Goal: Task Accomplishment & Management: Use online tool/utility

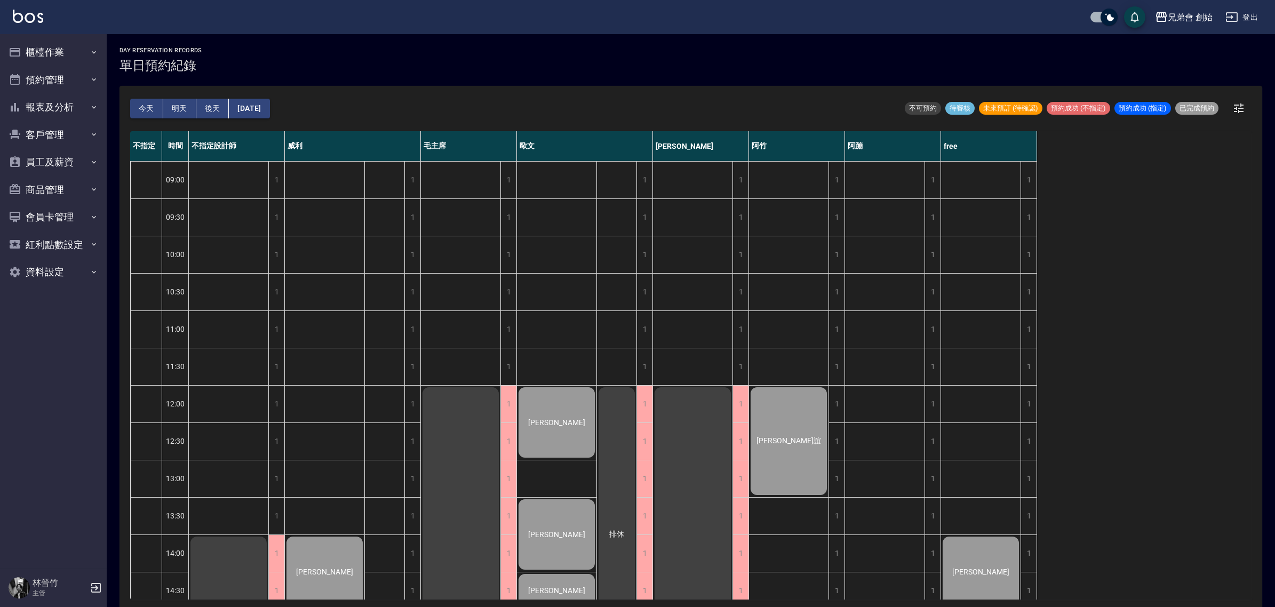
drag, startPoint x: 73, startPoint y: 61, endPoint x: 73, endPoint y: 70, distance: 9.1
click at [73, 60] on button "櫃檯作業" at bounding box center [53, 52] width 98 height 28
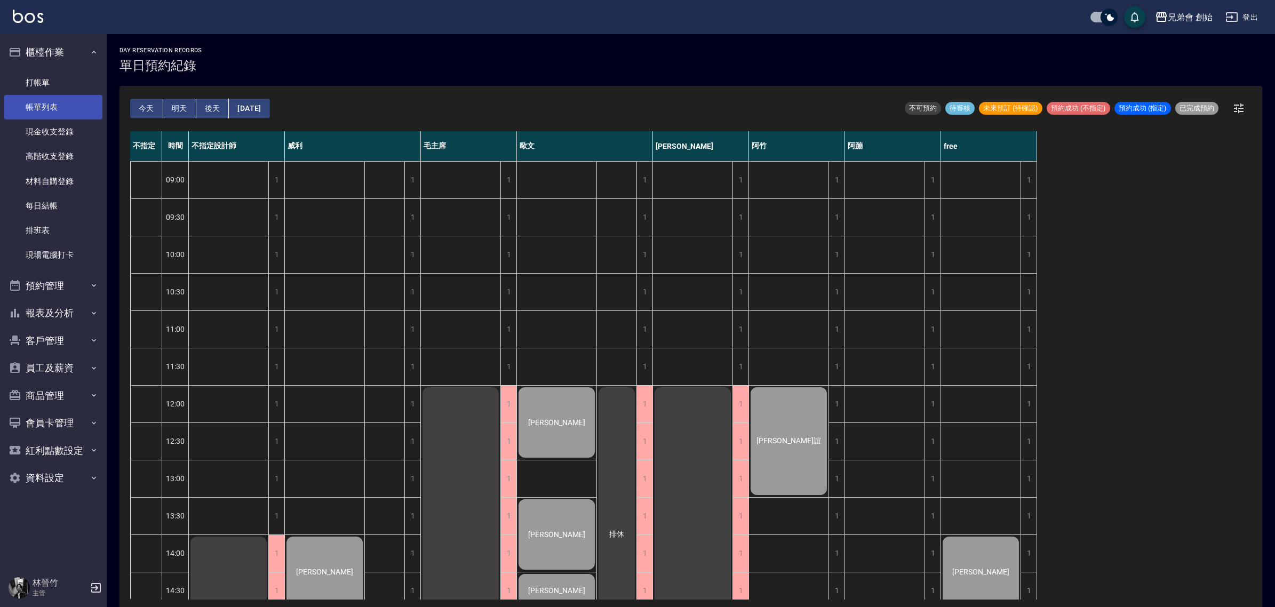
click at [66, 99] on link "帳單列表" at bounding box center [53, 107] width 98 height 25
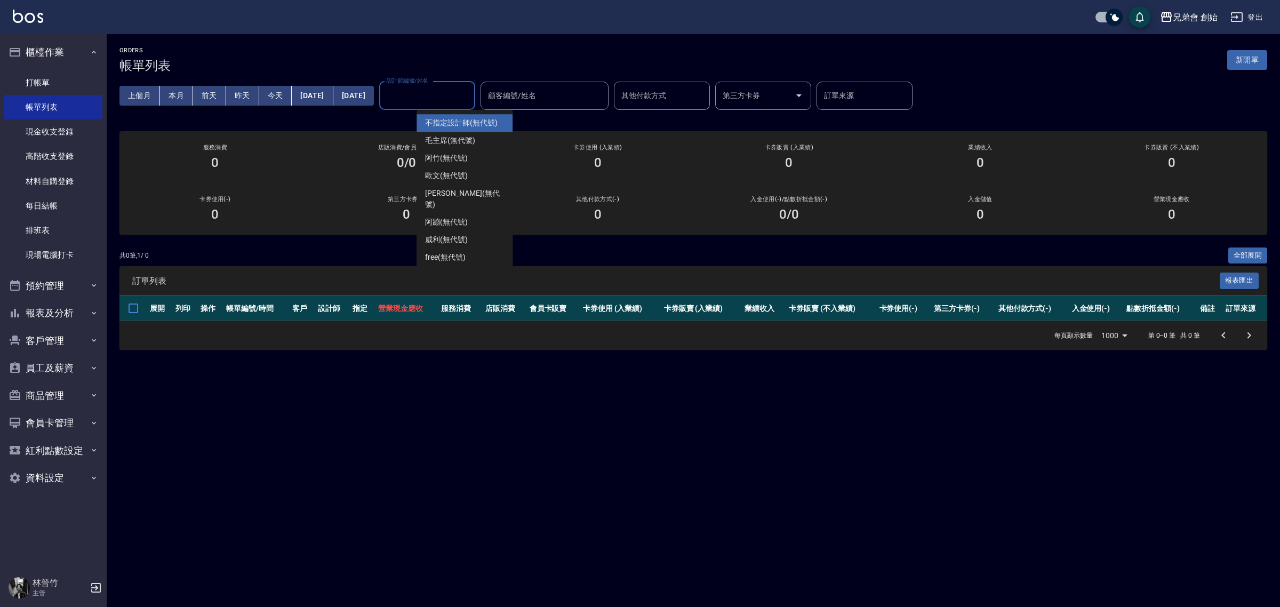
click at [471, 101] on input "設計師編號/姓名" at bounding box center [427, 95] width 86 height 19
click at [481, 155] on div "阿竹 (無代號)" at bounding box center [465, 158] width 96 height 18
type input "阿竹 (無代號)"
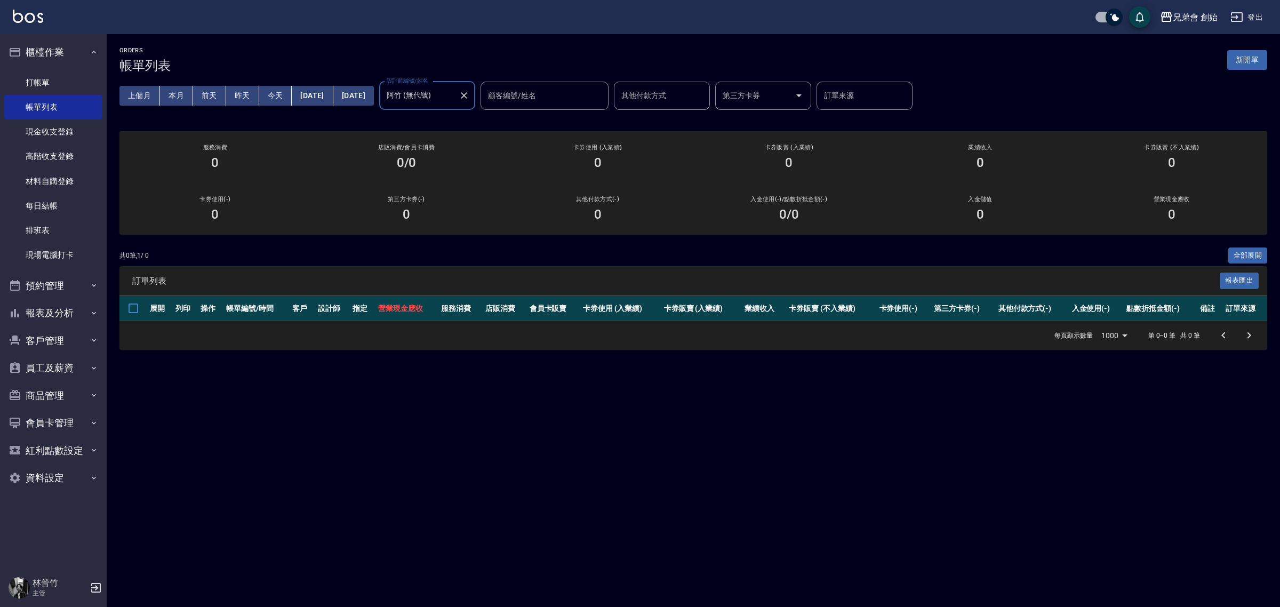
click at [198, 92] on button "前天" at bounding box center [209, 96] width 33 height 20
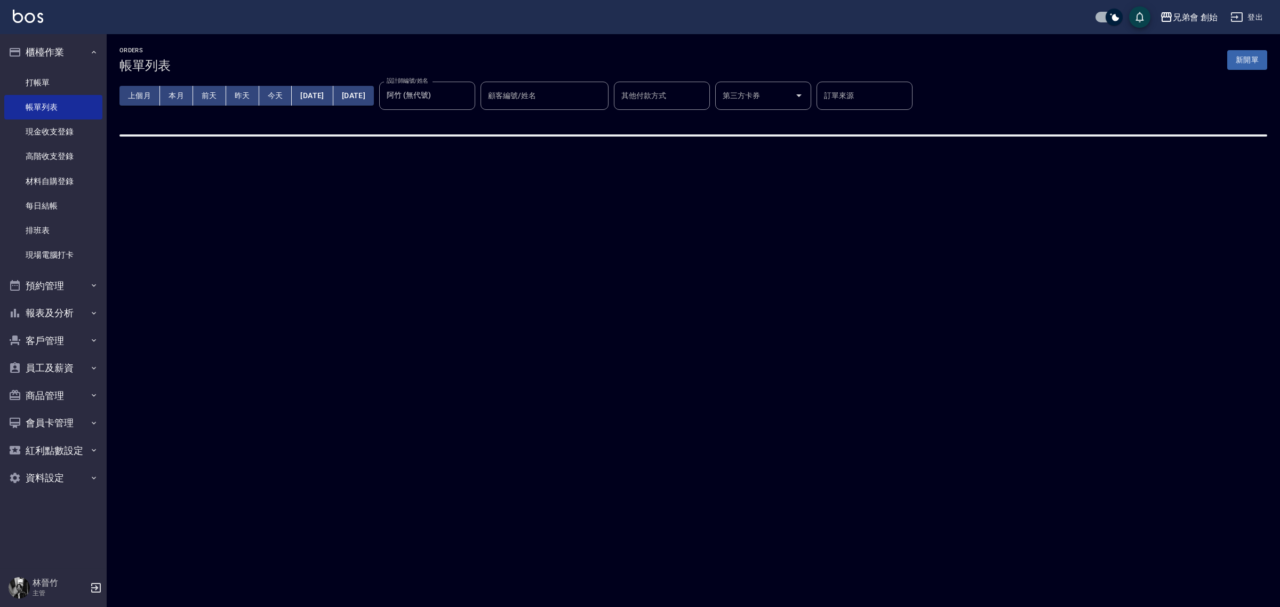
click at [181, 95] on button "本月" at bounding box center [176, 96] width 33 height 20
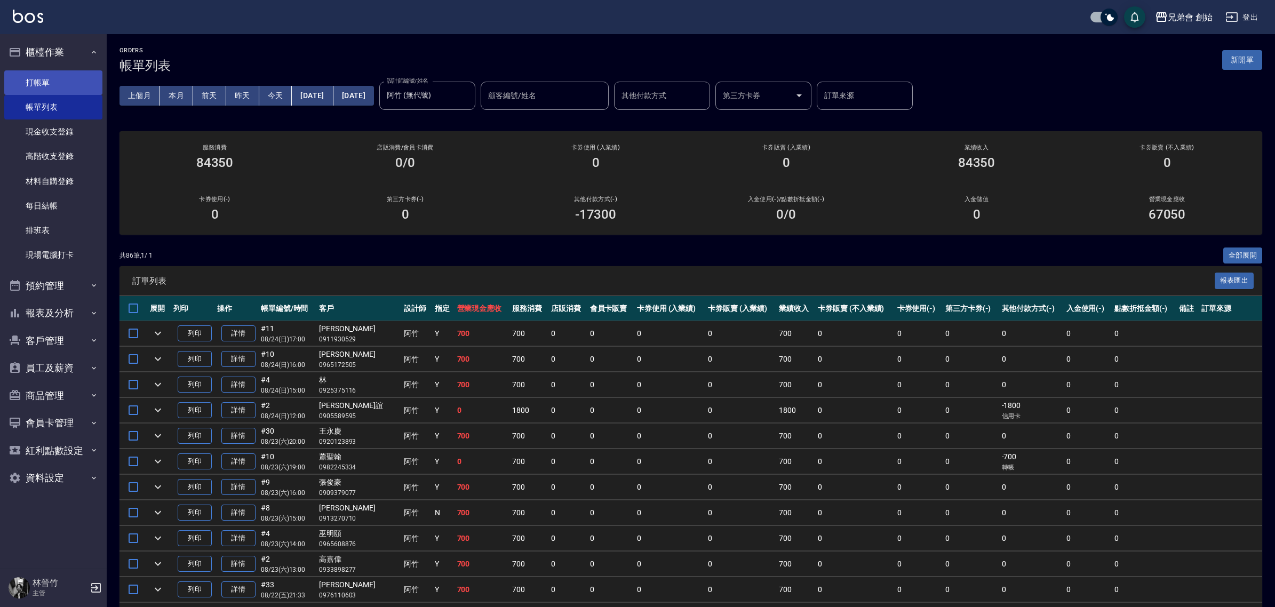
click at [50, 81] on link "打帳單" at bounding box center [53, 82] width 98 height 25
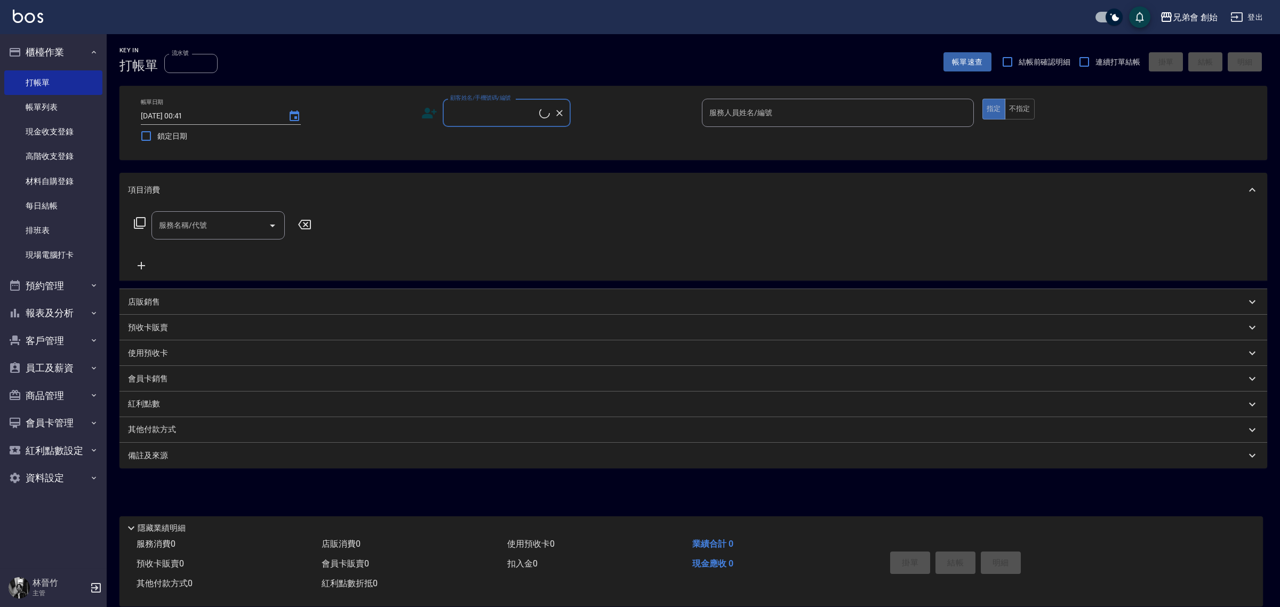
drag, startPoint x: 67, startPoint y: 282, endPoint x: 70, endPoint y: 305, distance: 23.2
click at [68, 282] on button "預約管理" at bounding box center [53, 286] width 98 height 28
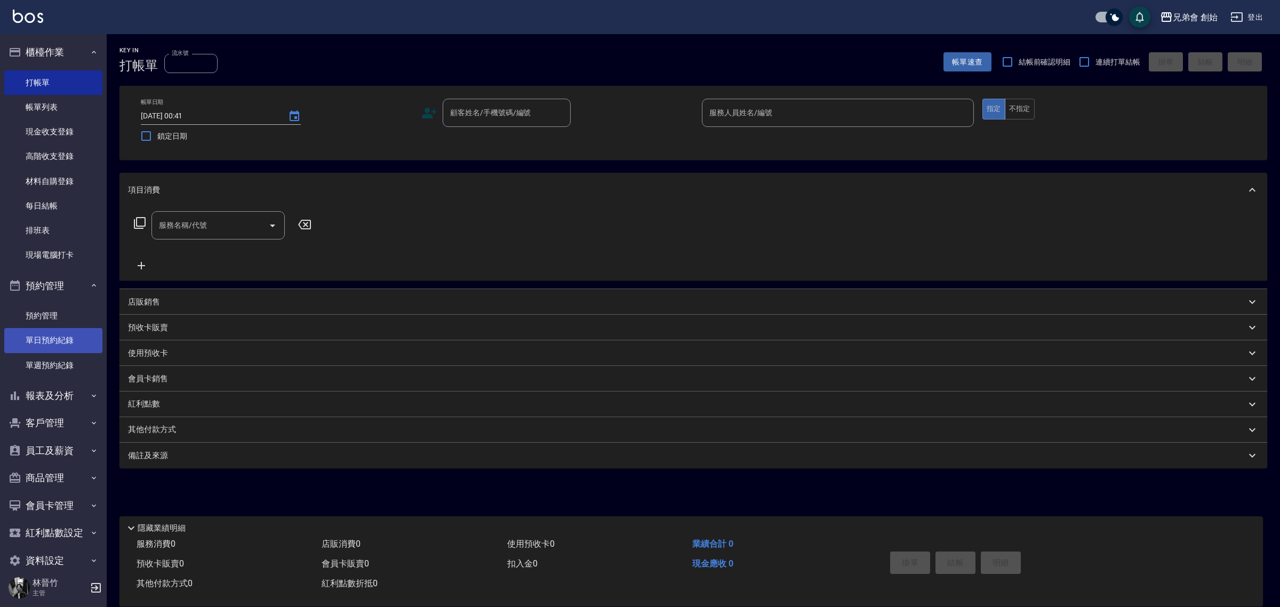
click at [64, 351] on link "單日預約紀錄" at bounding box center [53, 340] width 98 height 25
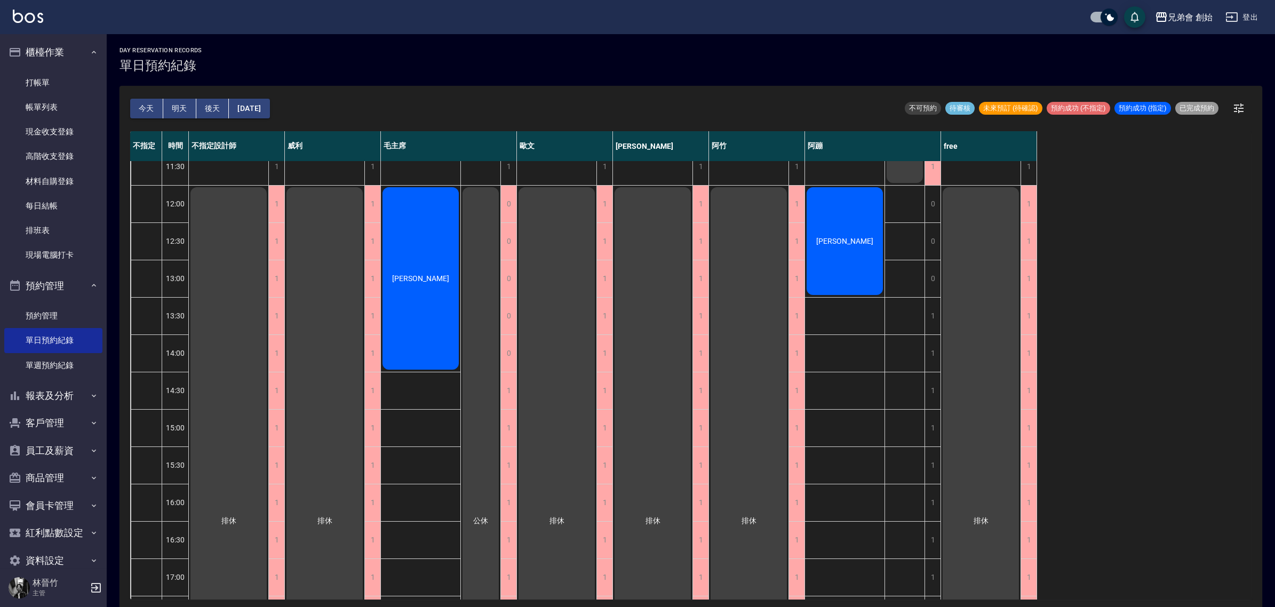
scroll to position [67, 0]
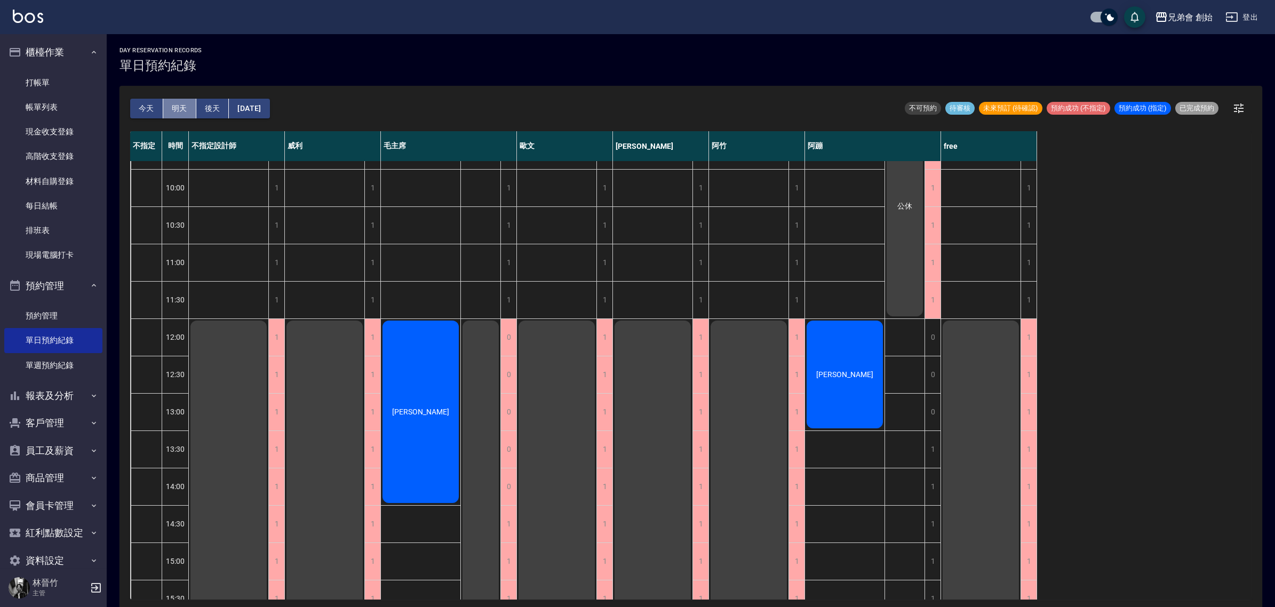
click at [182, 100] on button "明天" at bounding box center [179, 109] width 33 height 20
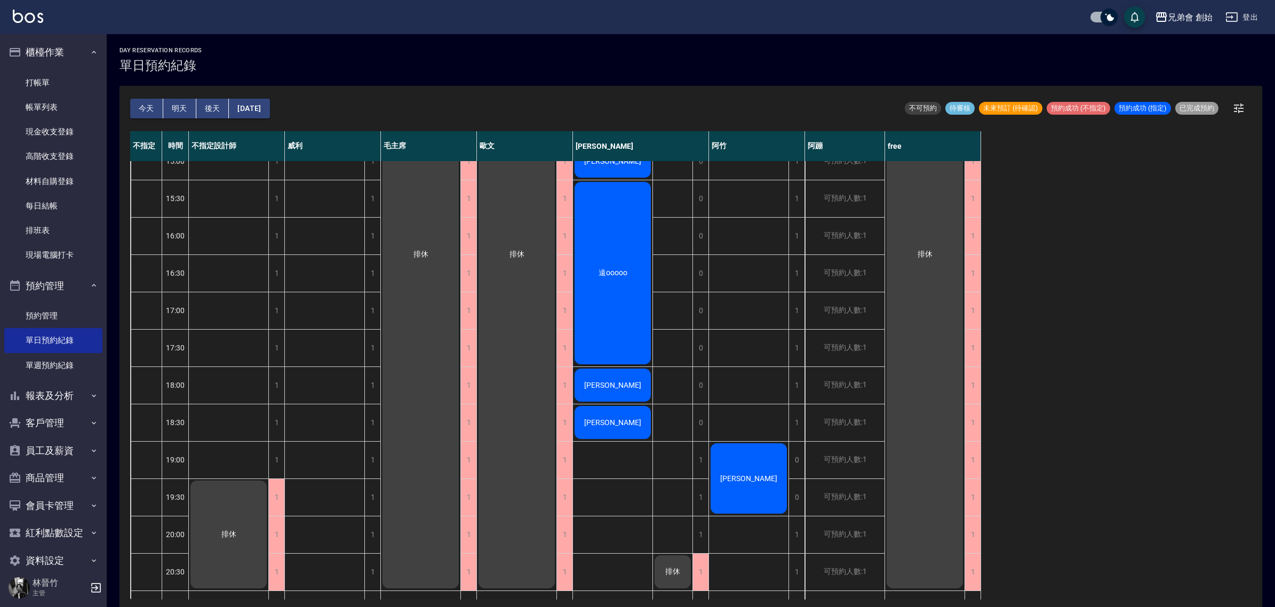
scroll to position [533, 0]
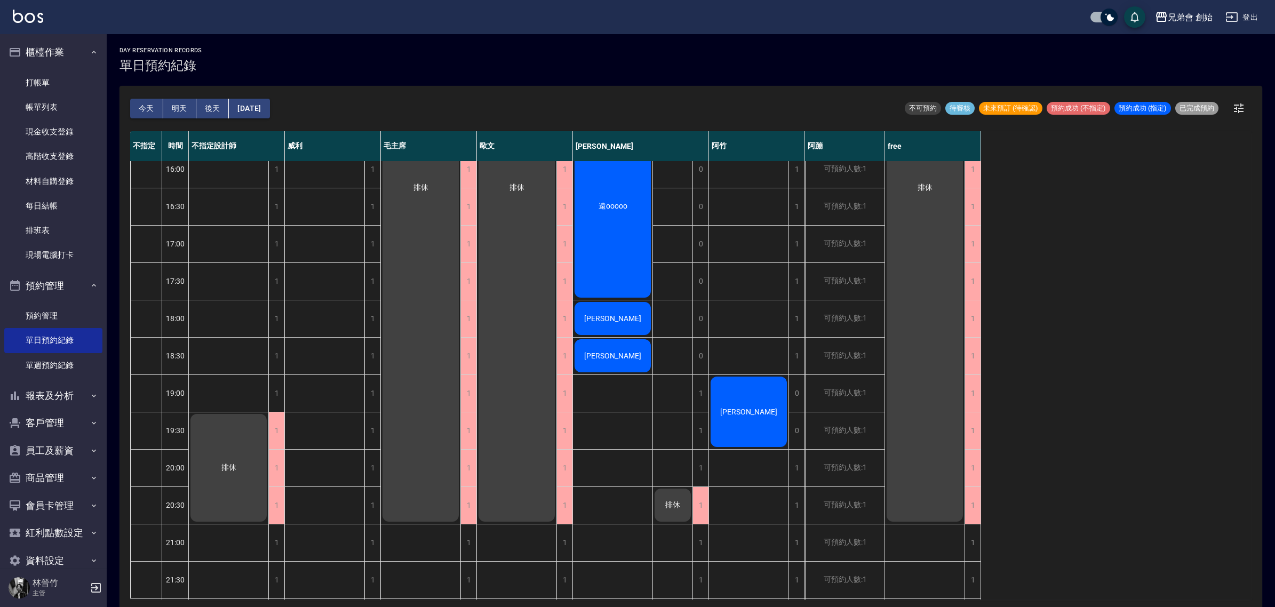
click at [220, 109] on button "後天" at bounding box center [212, 109] width 33 height 20
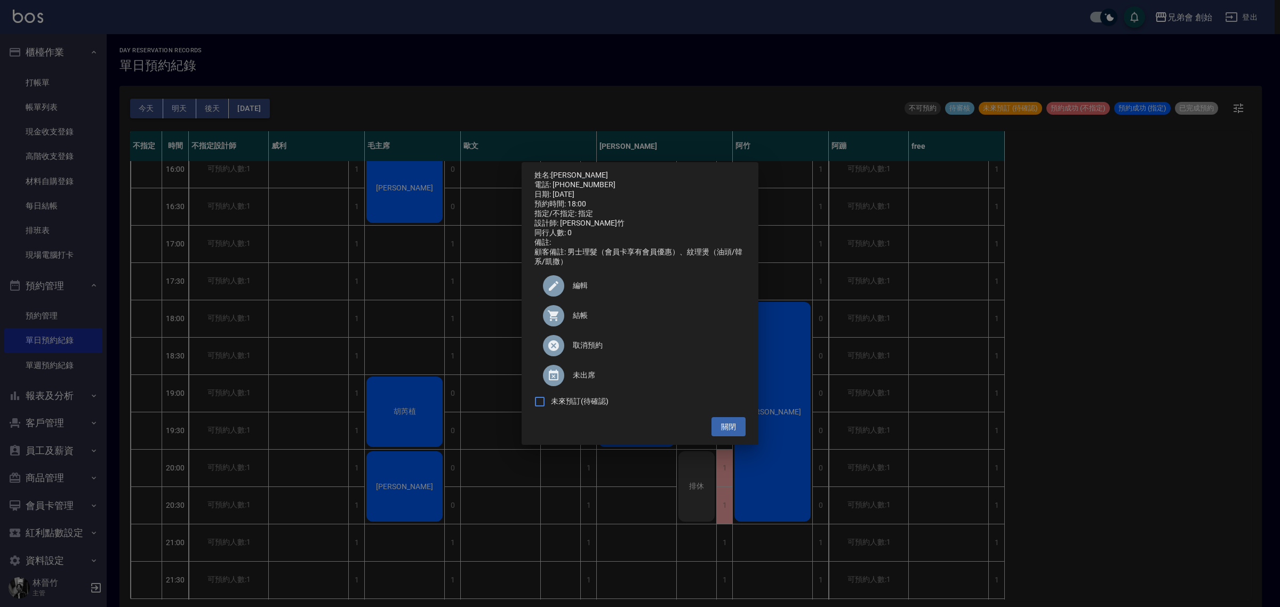
click at [670, 95] on div "姓名: [PERSON_NAME] 電話: [PHONE_NUMBER] 日期: [DATE] 預約時間: 18:00 指定/不指定: 指定 設計師: [PE…" at bounding box center [640, 303] width 1280 height 607
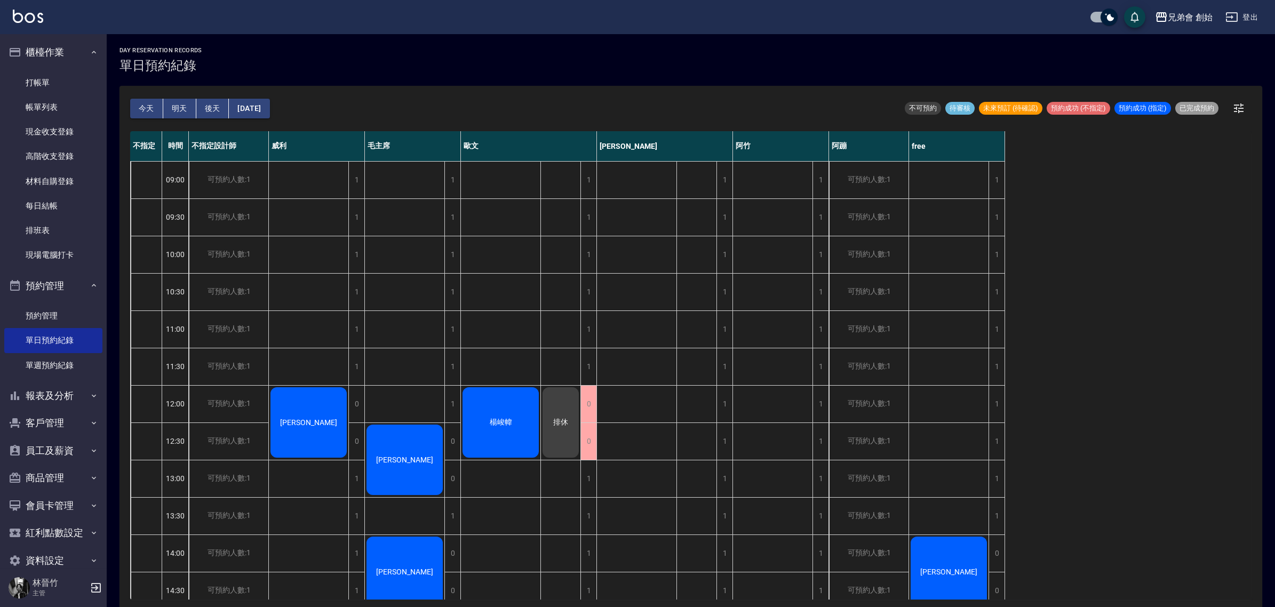
click at [212, 107] on button "後天" at bounding box center [212, 109] width 33 height 20
click at [269, 113] on button "[DATE]" at bounding box center [249, 109] width 41 height 20
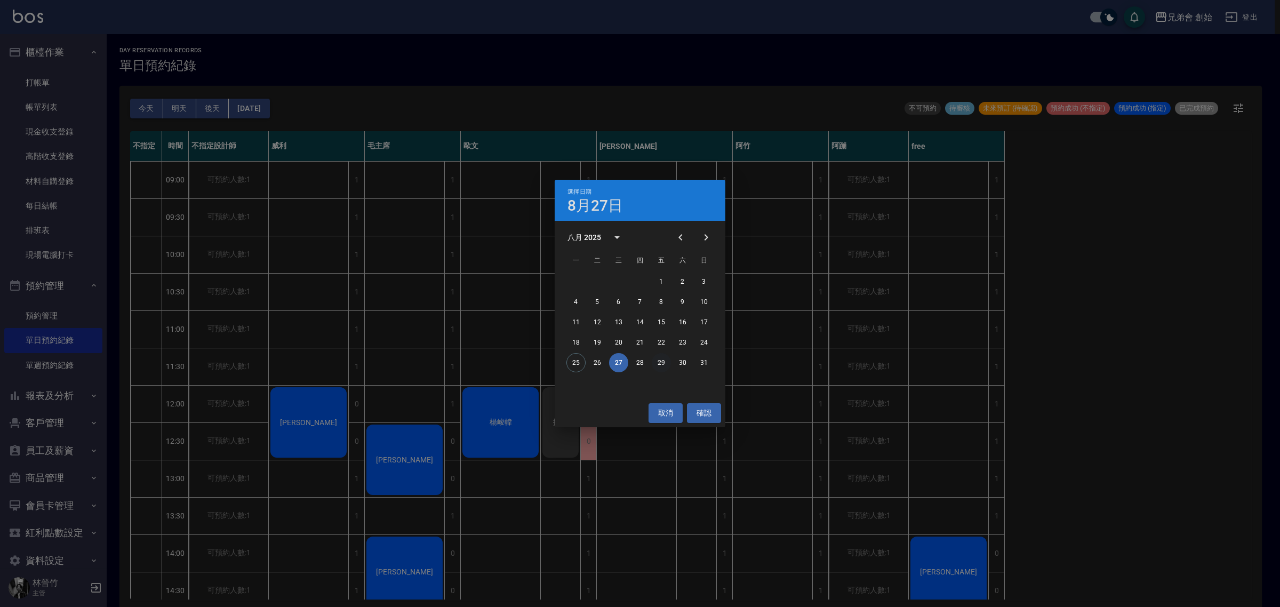
click at [662, 366] on button "29" at bounding box center [661, 362] width 19 height 19
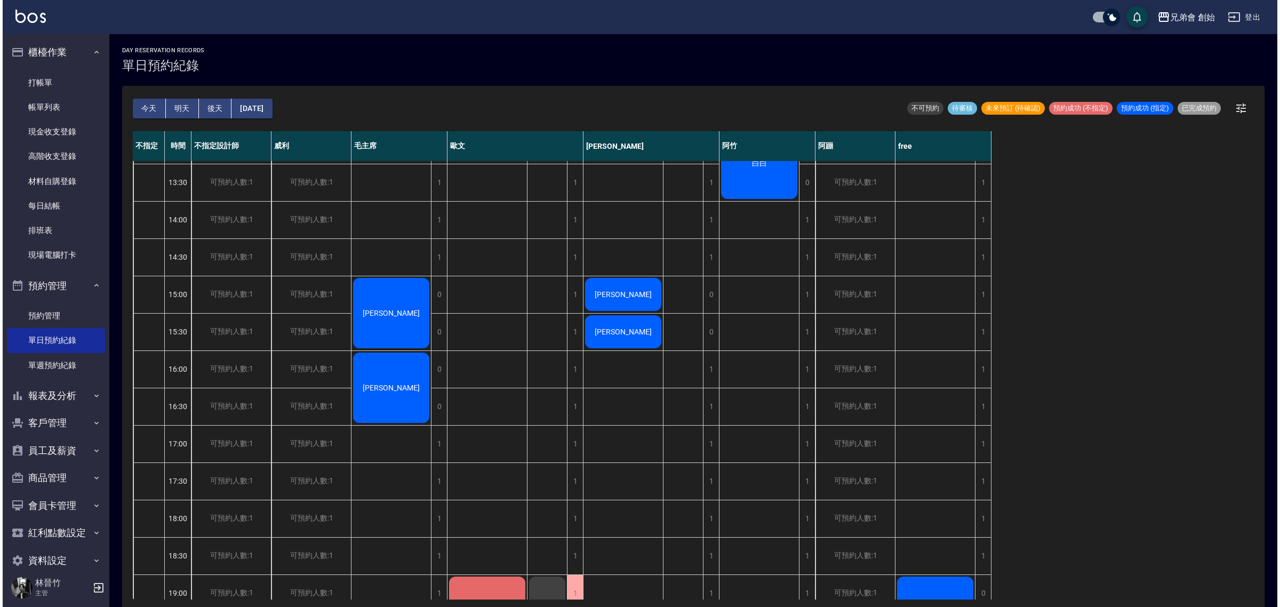
scroll to position [467, 0]
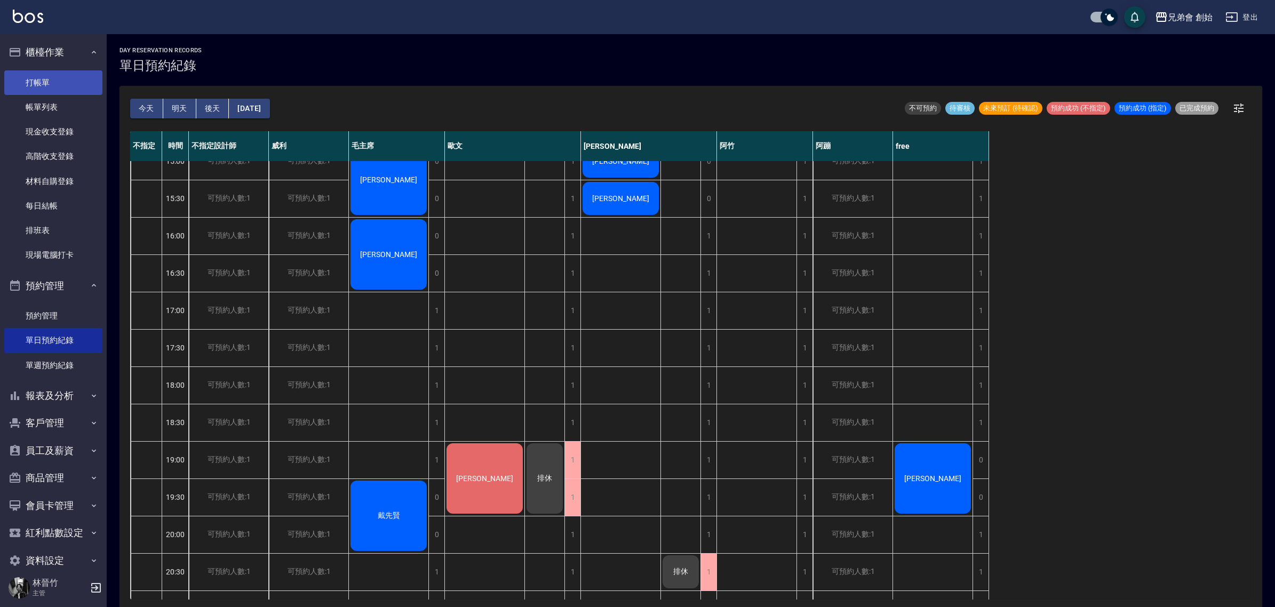
click at [49, 74] on link "打帳單" at bounding box center [53, 82] width 98 height 25
